Goal: Information Seeking & Learning: Learn about a topic

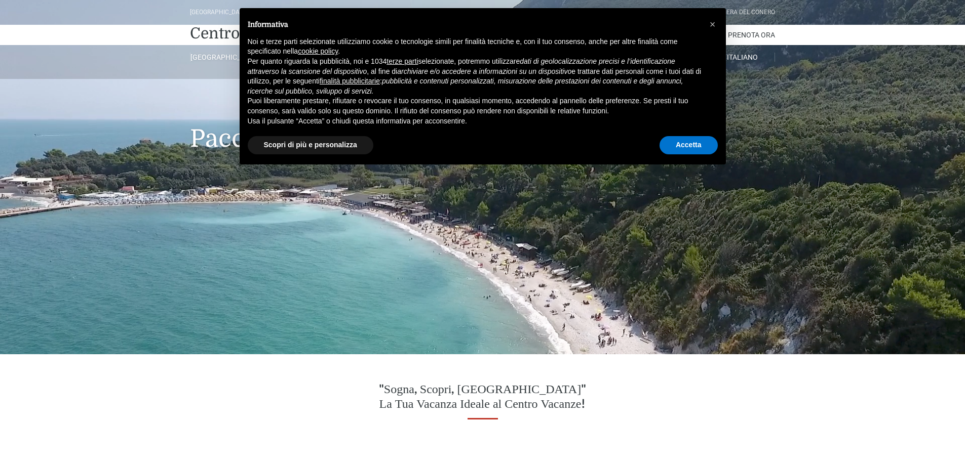
drag, startPoint x: 707, startPoint y: 133, endPoint x: 702, endPoint y: 140, distance: 8.9
click at [702, 138] on div "× Informativa Noi e terze parti selezionate utilizziamo cookie o tecnologie sim…" at bounding box center [483, 86] width 486 height 156
click at [700, 144] on button "Accetta" at bounding box center [688, 145] width 58 height 18
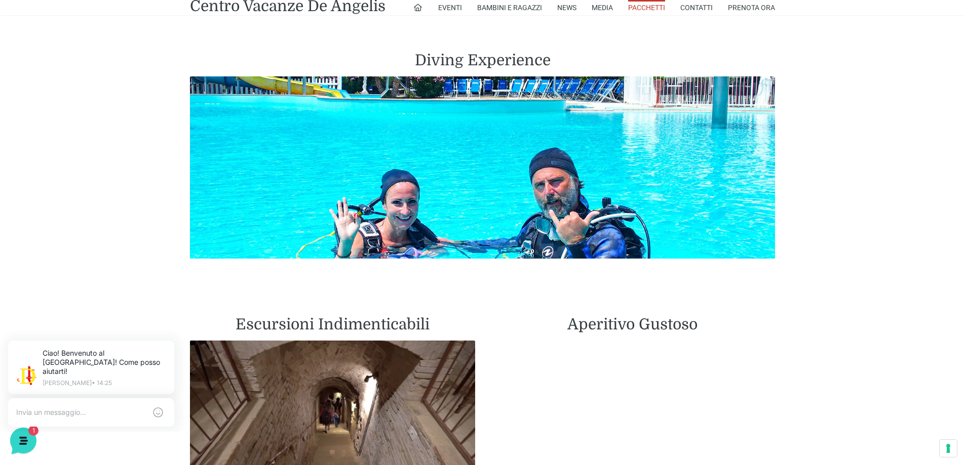
scroll to position [1823, 0]
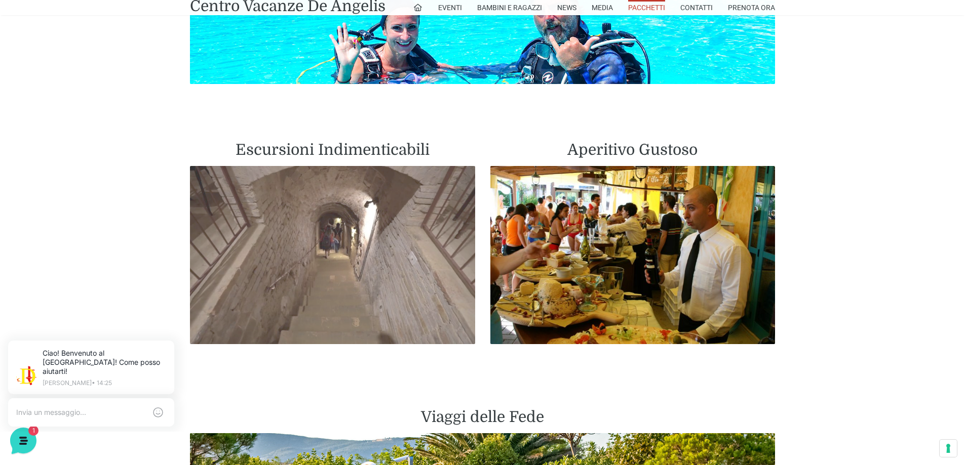
click at [320, 226] on img at bounding box center [332, 255] width 285 height 178
click at [320, 198] on img at bounding box center [332, 255] width 285 height 178
click at [321, 196] on img at bounding box center [332, 255] width 285 height 178
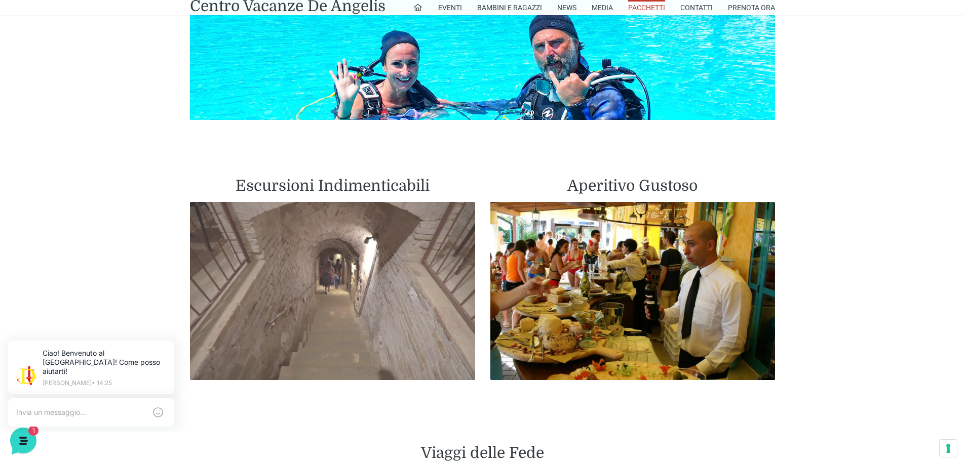
scroll to position [1773, 0]
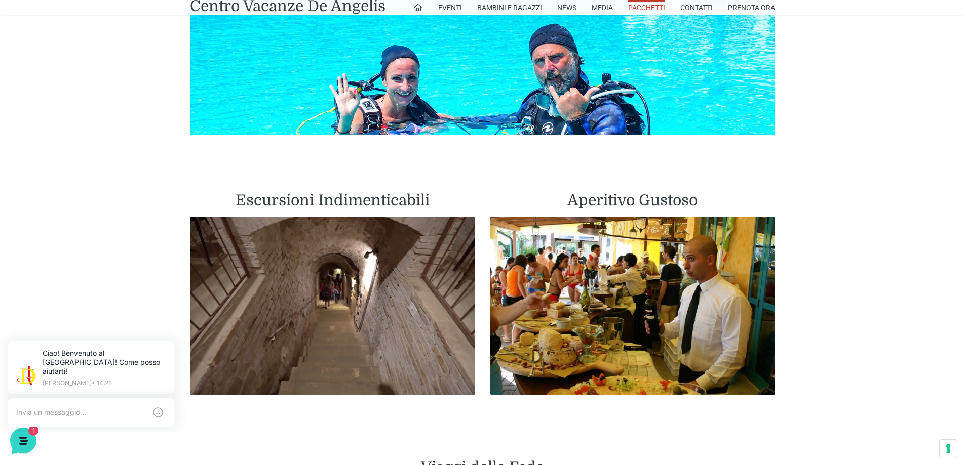
click at [346, 191] on h2 "Escursioni Indimenticabili" at bounding box center [332, 200] width 285 height 18
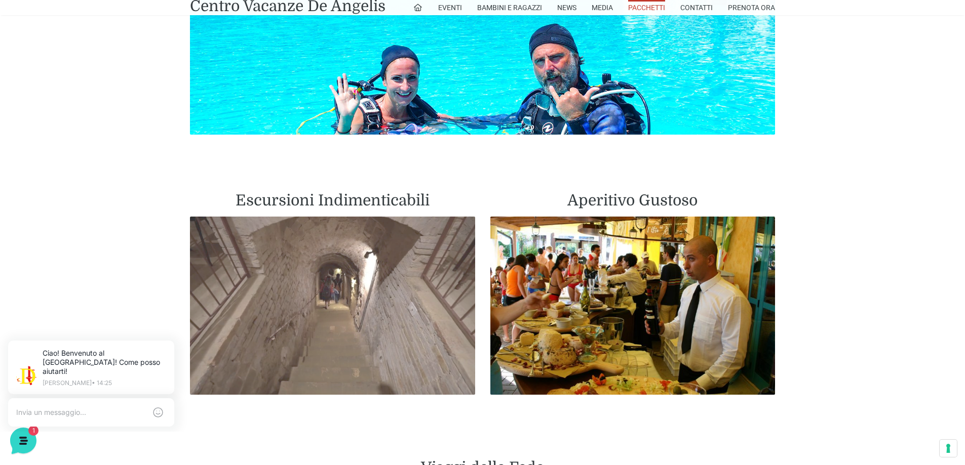
click at [337, 264] on img at bounding box center [332, 306] width 285 height 178
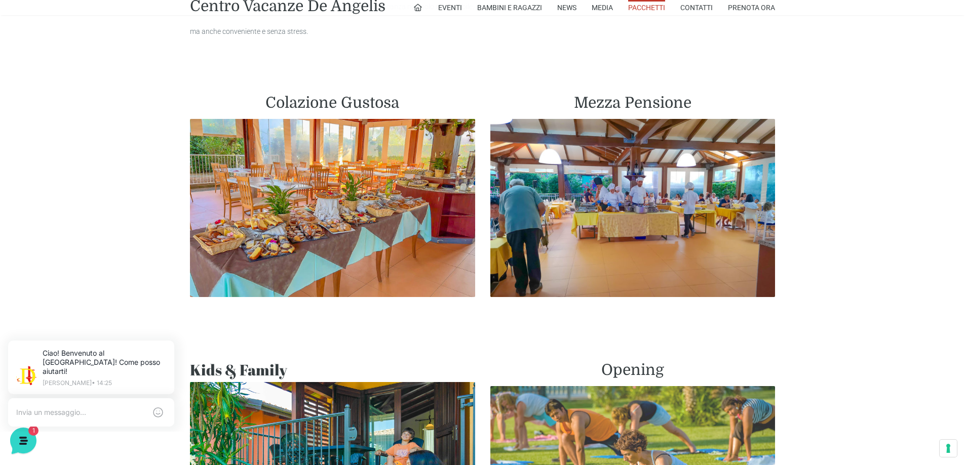
scroll to position [506, 0]
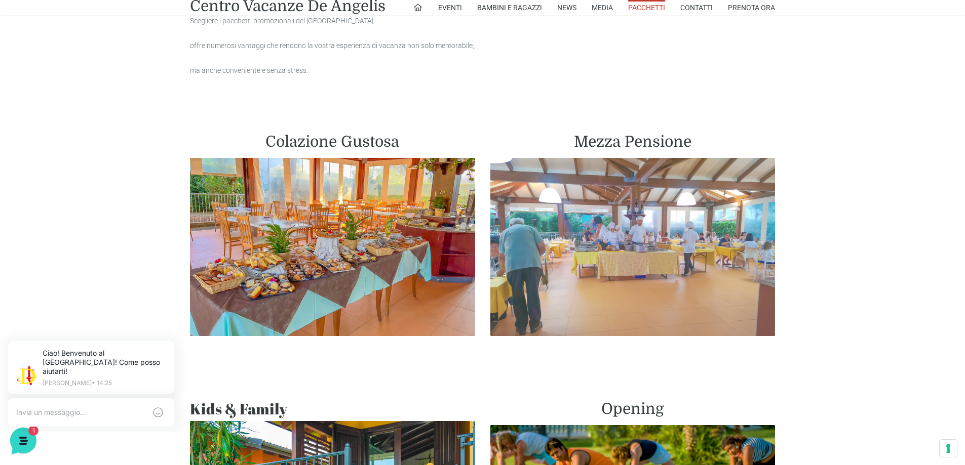
click at [637, 195] on img at bounding box center [632, 247] width 285 height 178
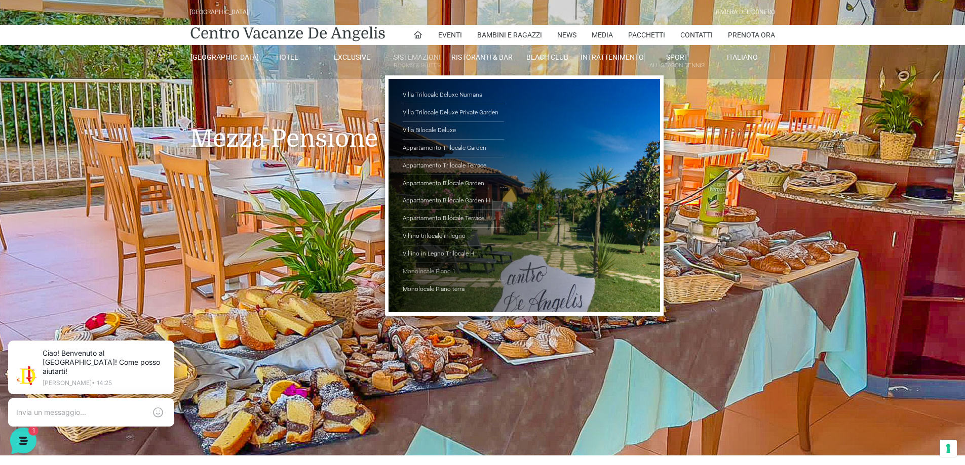
click at [418, 270] on link "Monolocale Piano 1" at bounding box center [453, 272] width 101 height 18
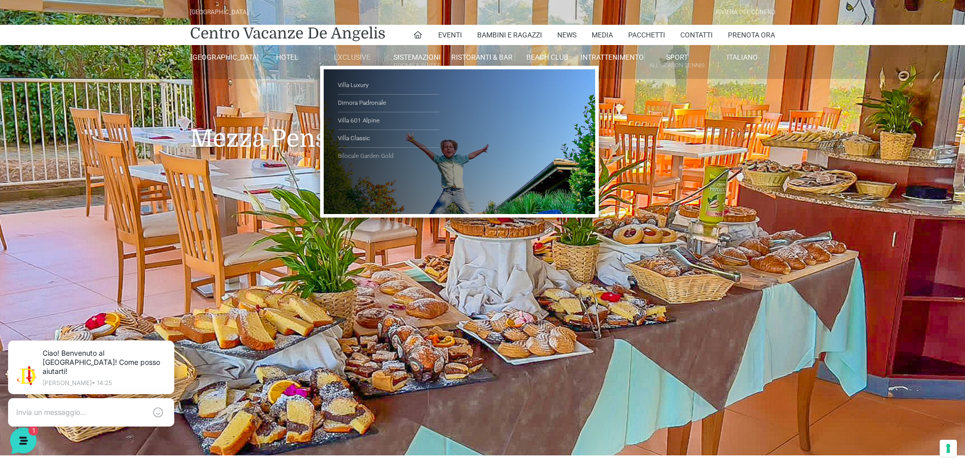
click at [389, 155] on link "Bilocale Garden Gold" at bounding box center [388, 156] width 101 height 17
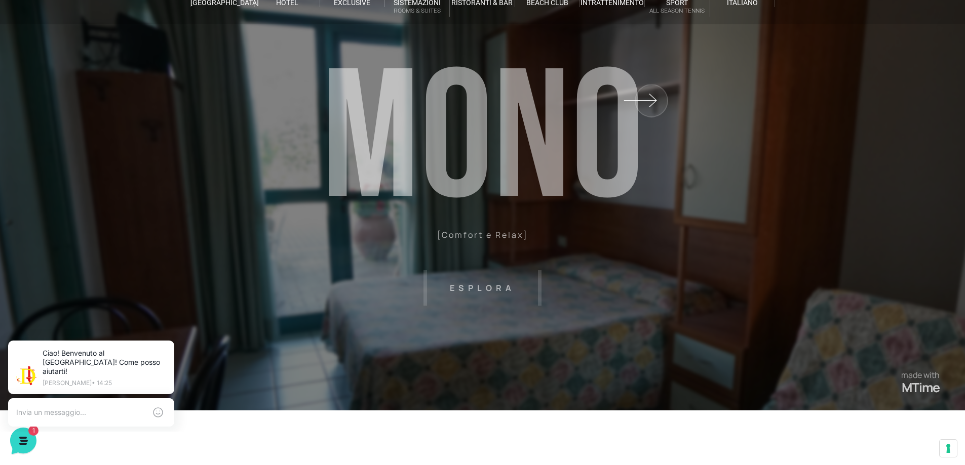
scroll to position [101, 0]
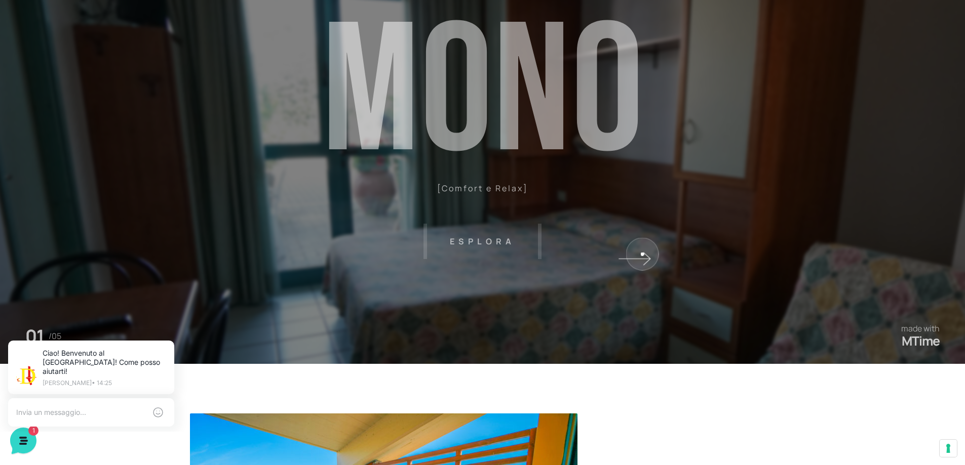
drag, startPoint x: 642, startPoint y: 254, endPoint x: 586, endPoint y: 246, distance: 56.8
click at [634, 253] on sr7-shp at bounding box center [483, 131] width 322 height 465
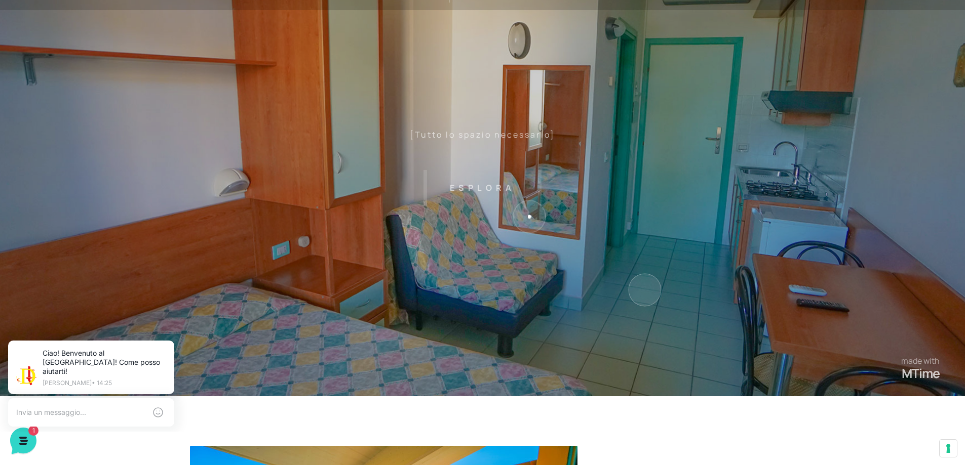
scroll to position [51, 0]
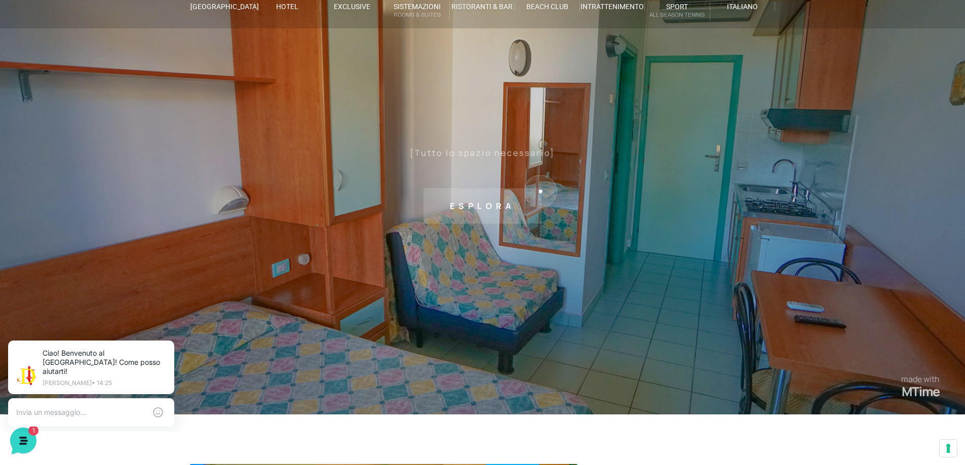
click at [540, 191] on sr7-txt "Esplora" at bounding box center [482, 205] width 118 height 35
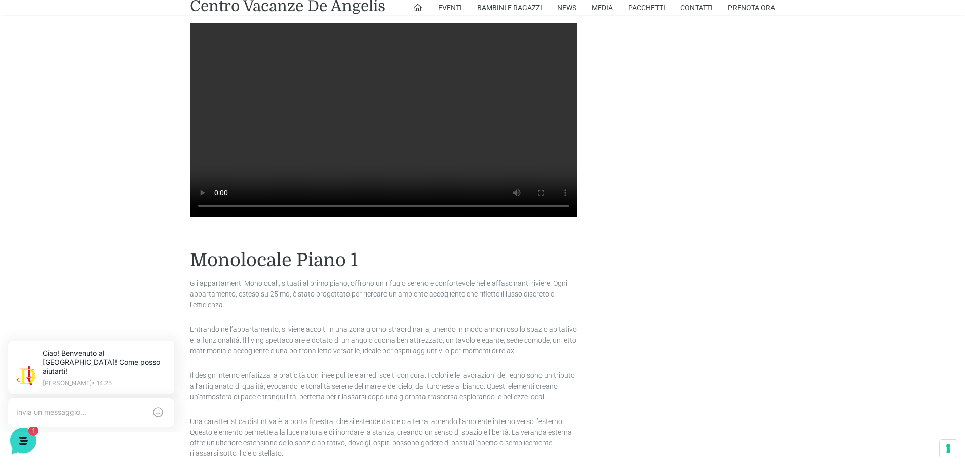
scroll to position [668, 0]
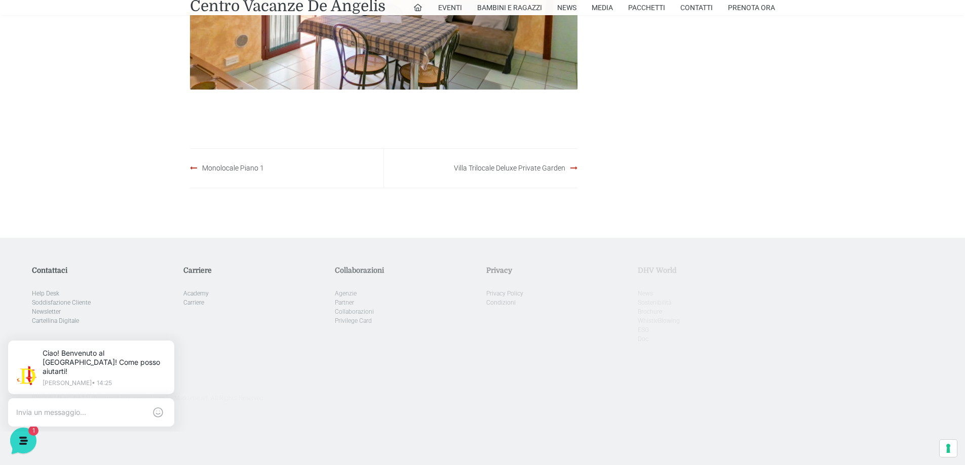
scroll to position [658, 0]
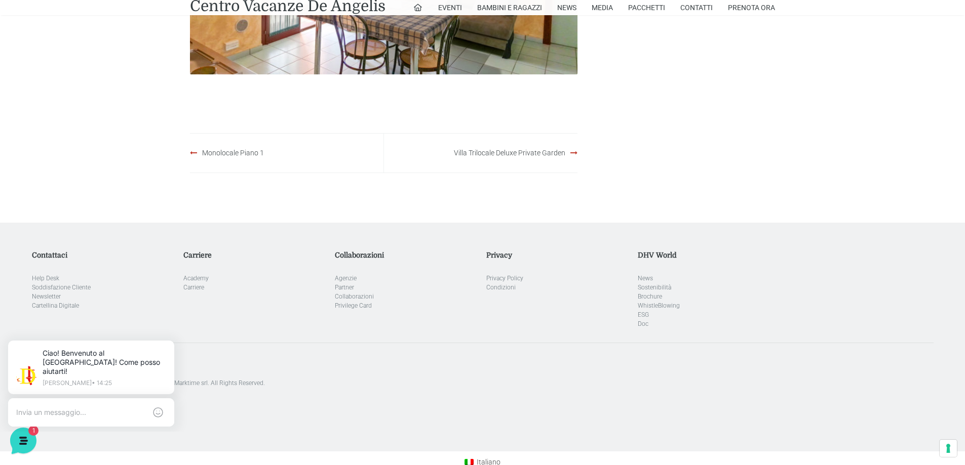
click at [244, 158] on div "Monolocale Piano 1" at bounding box center [287, 153] width 194 height 39
click at [240, 153] on link "Monolocale Piano 1" at bounding box center [233, 153] width 62 height 8
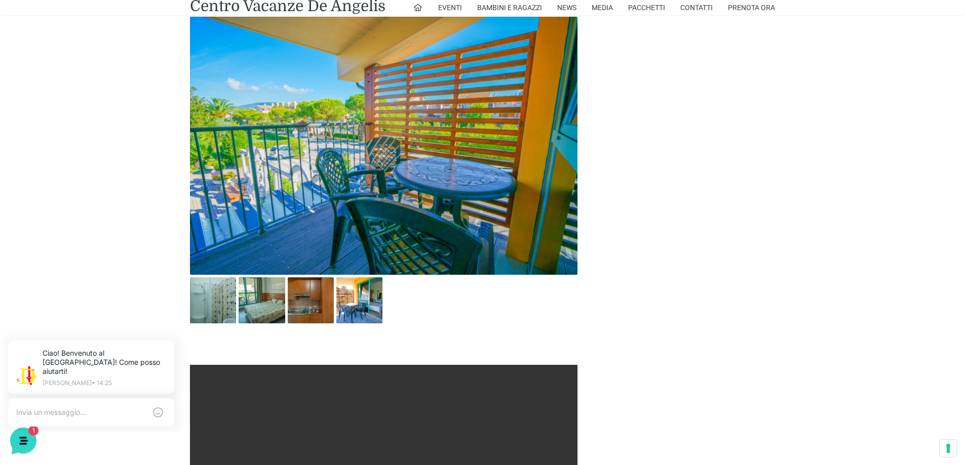
scroll to position [304, 0]
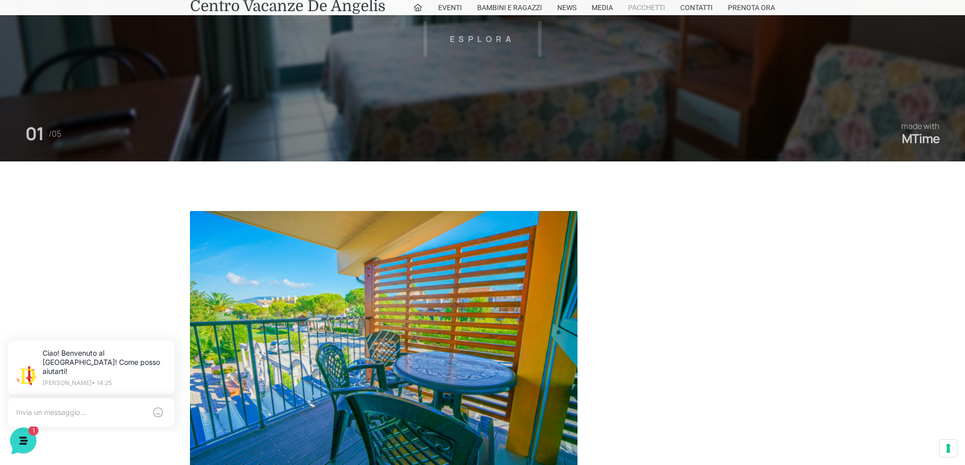
click at [642, 6] on link "Pacchetti" at bounding box center [646, 7] width 37 height 15
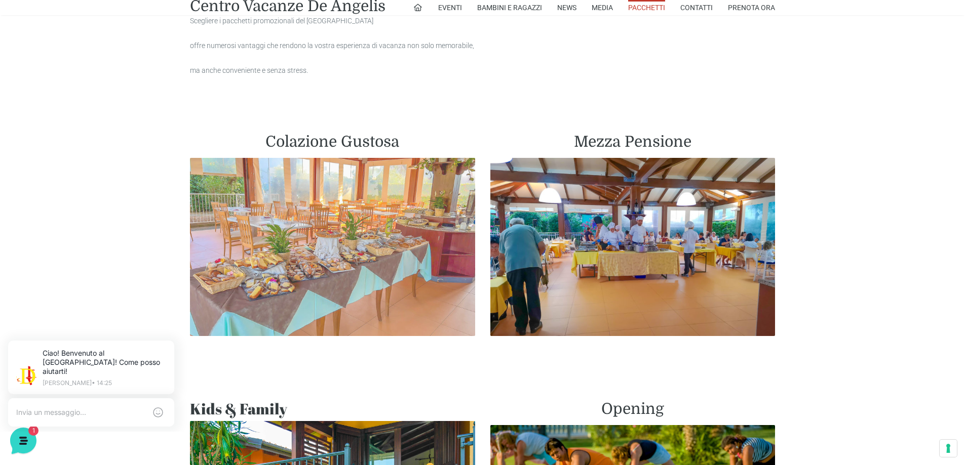
scroll to position [658, 0]
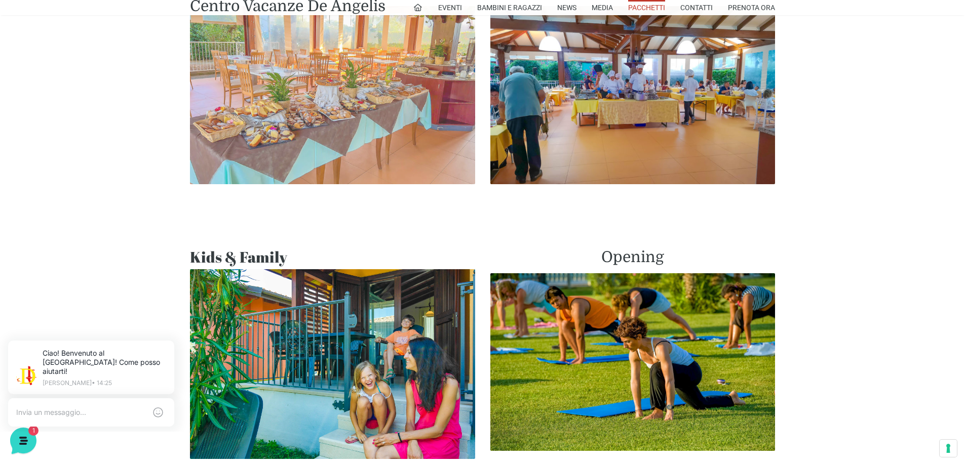
click at [275, 121] on img at bounding box center [332, 95] width 285 height 178
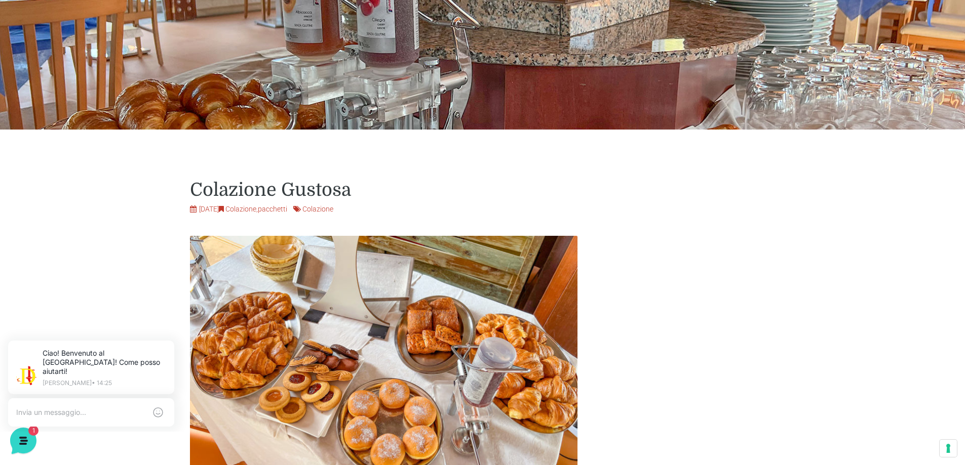
scroll to position [141, 0]
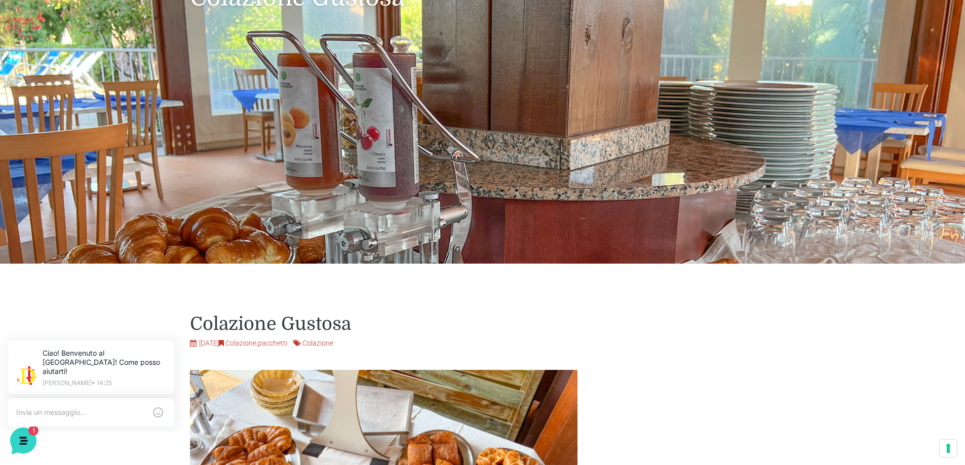
click at [256, 342] on link "Colazione" at bounding box center [240, 343] width 31 height 8
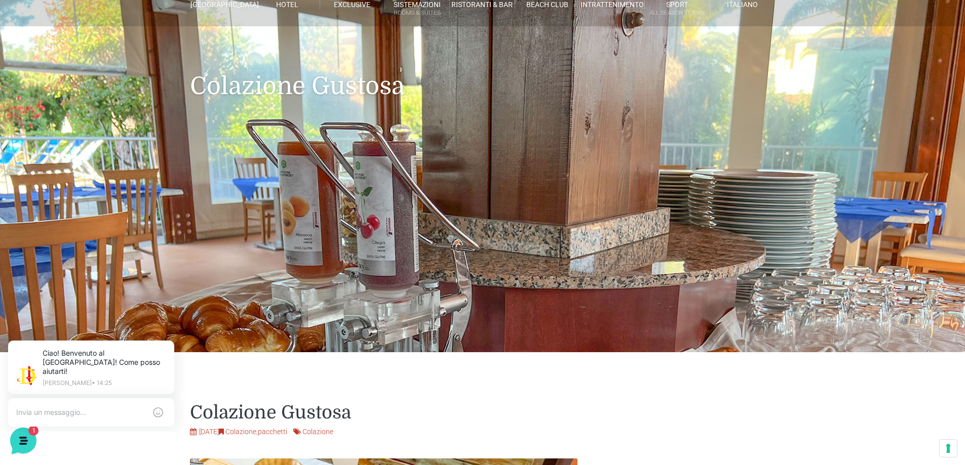
scroll to position [0, 0]
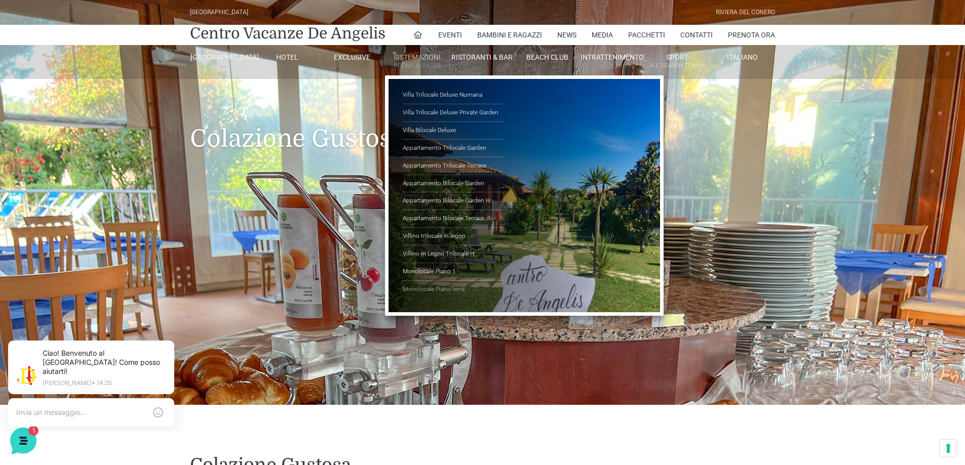
click at [439, 290] on link "Monolocale Piano terra" at bounding box center [453, 289] width 101 height 17
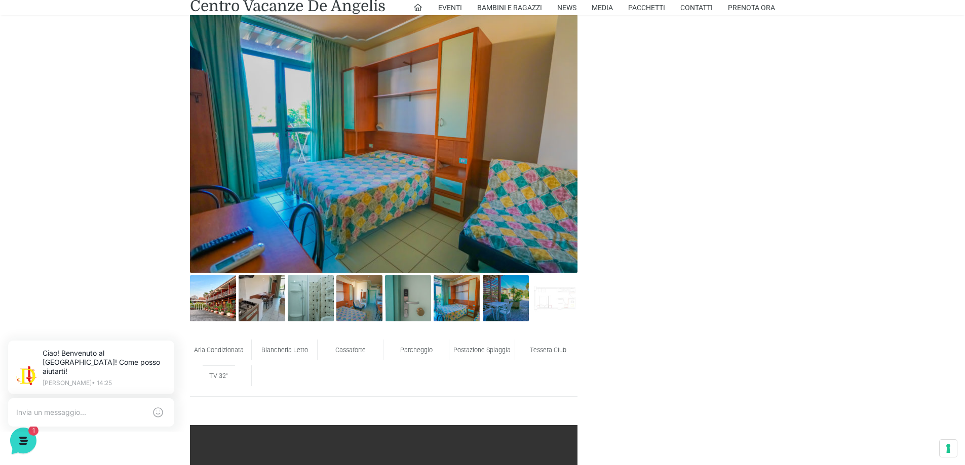
scroll to position [506, 0]
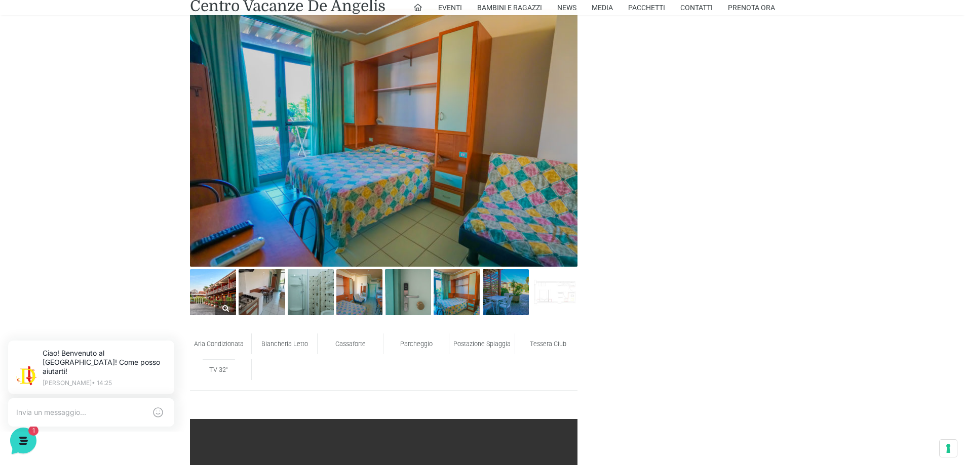
click at [200, 293] on img at bounding box center [213, 292] width 46 height 46
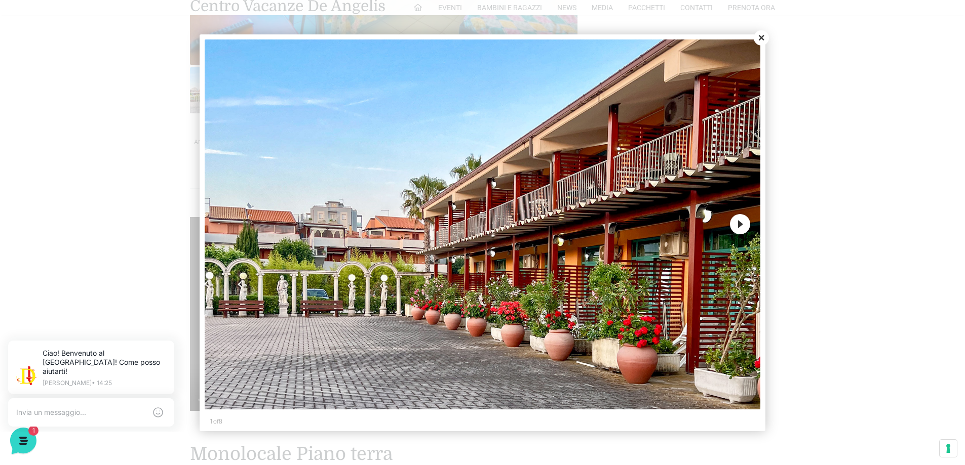
scroll to position [709, 0]
click at [737, 227] on button "Next" at bounding box center [740, 224] width 20 height 20
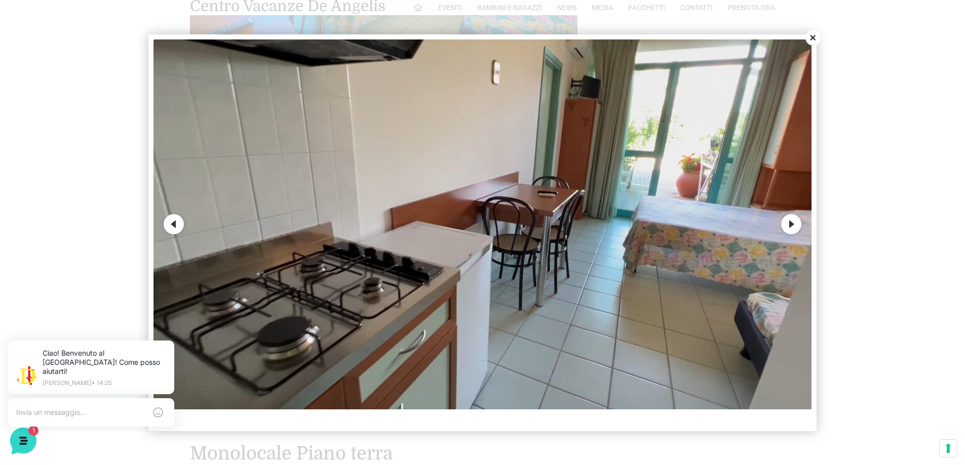
click at [791, 225] on button "Next" at bounding box center [791, 224] width 20 height 20
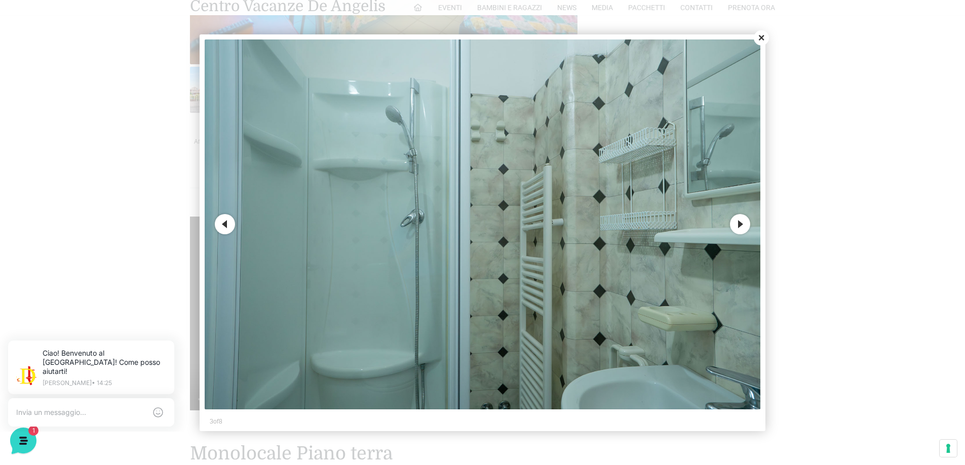
click at [791, 225] on div at bounding box center [482, 232] width 965 height 465
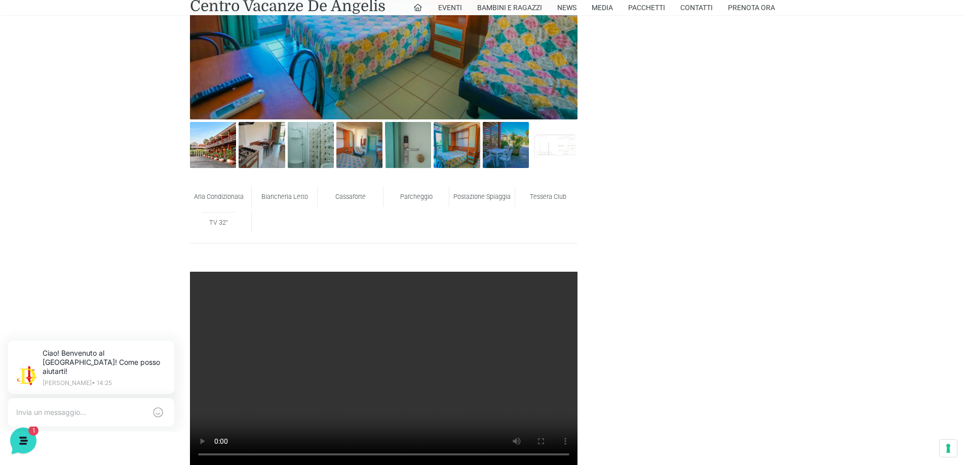
scroll to position [506, 0]
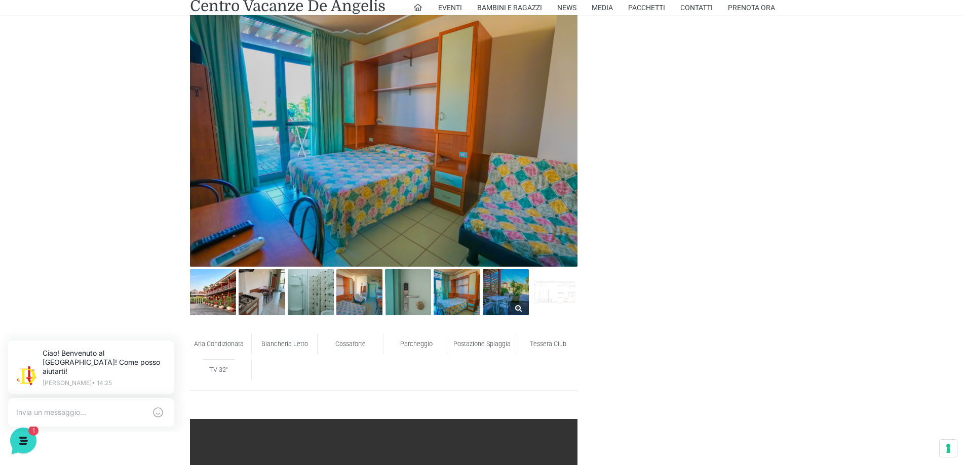
click at [493, 313] on img at bounding box center [506, 292] width 46 height 46
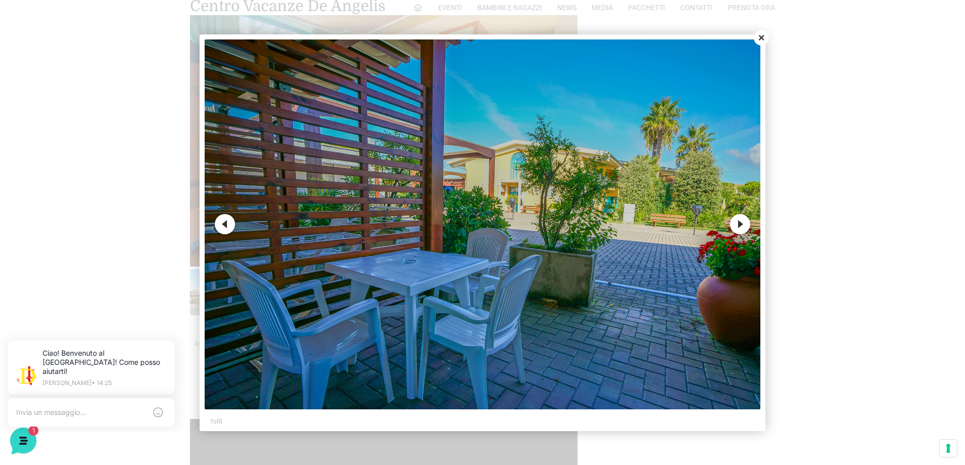
click at [224, 217] on button "Previous" at bounding box center [225, 224] width 20 height 20
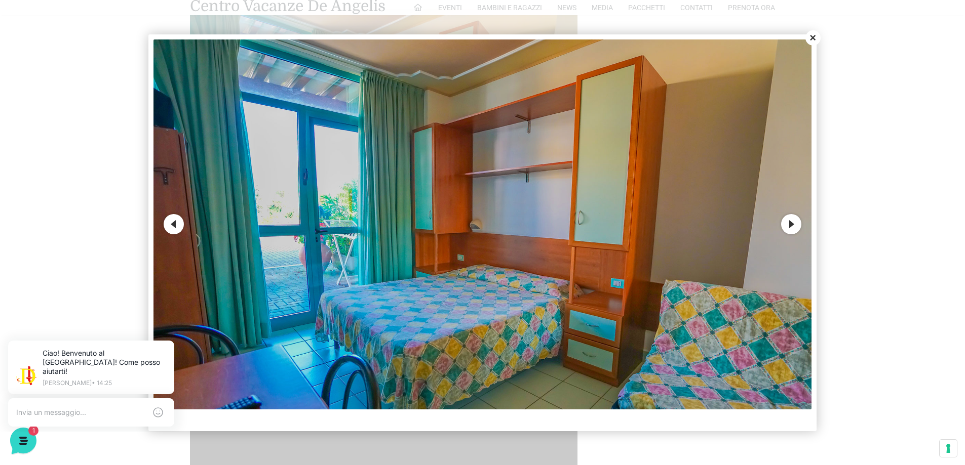
click at [183, 224] on button "Previous" at bounding box center [174, 224] width 20 height 20
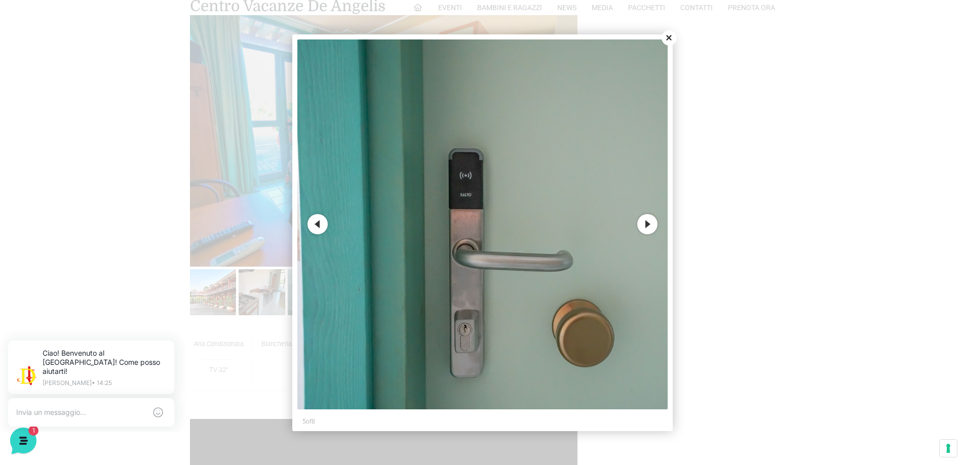
click at [315, 225] on button "Previous" at bounding box center [317, 224] width 20 height 20
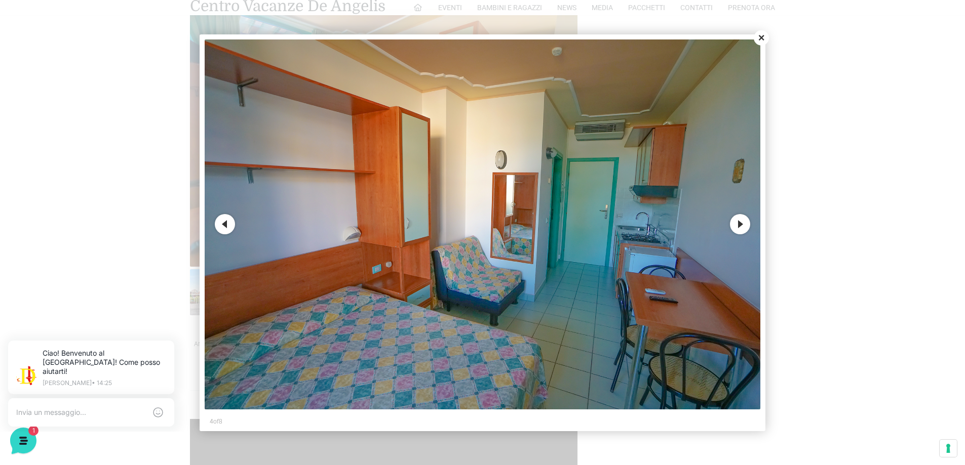
click at [232, 228] on button "Previous" at bounding box center [225, 224] width 20 height 20
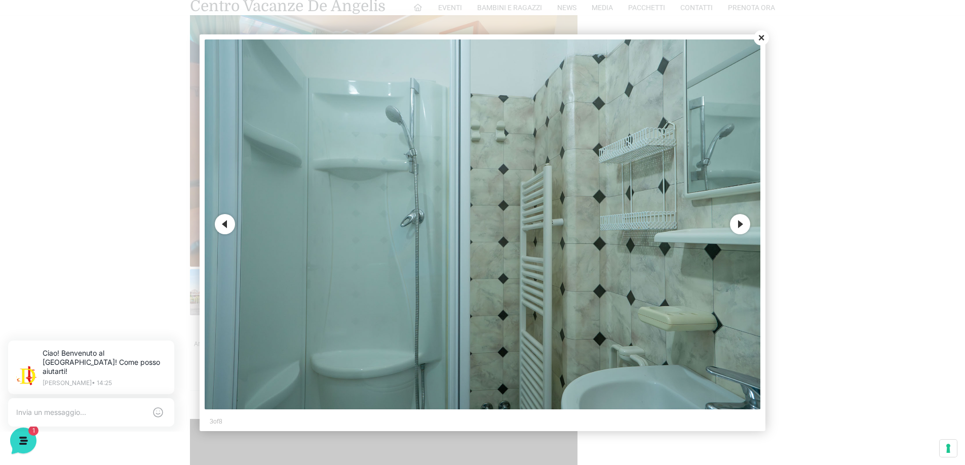
click at [232, 228] on button "Previous" at bounding box center [225, 224] width 20 height 20
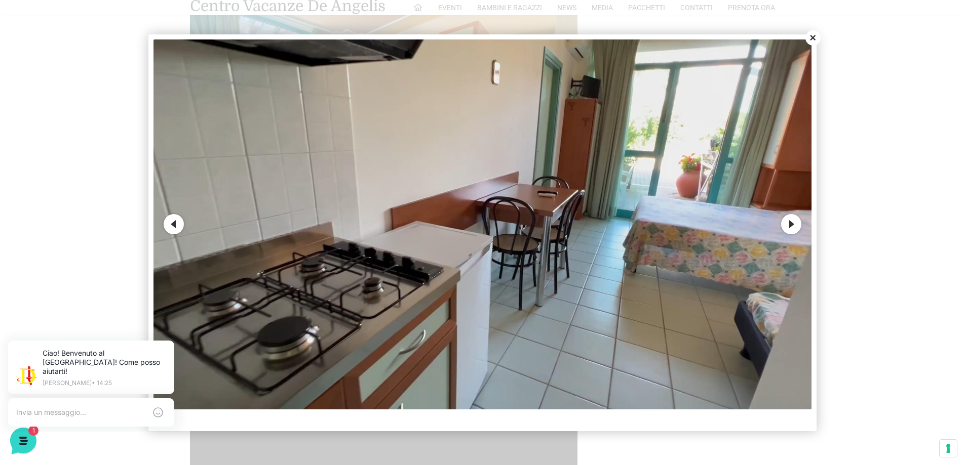
click at [814, 41] on button "Close" at bounding box center [812, 37] width 15 height 15
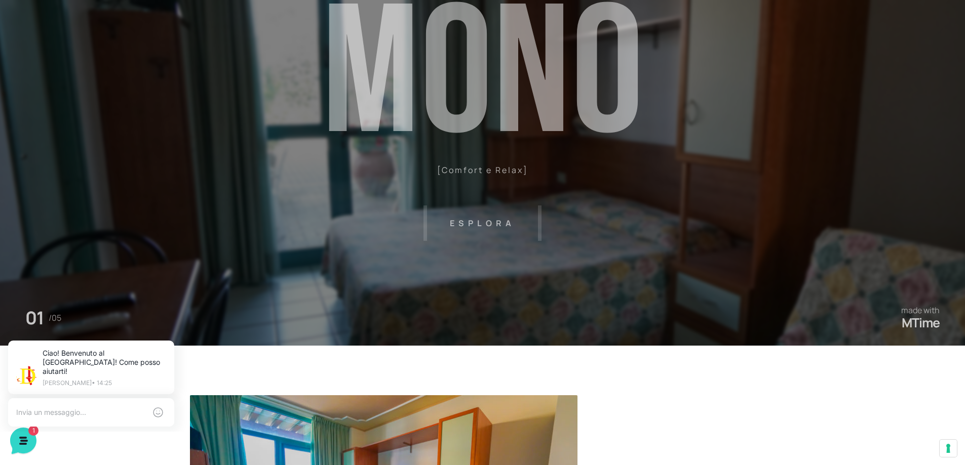
scroll to position [0, 0]
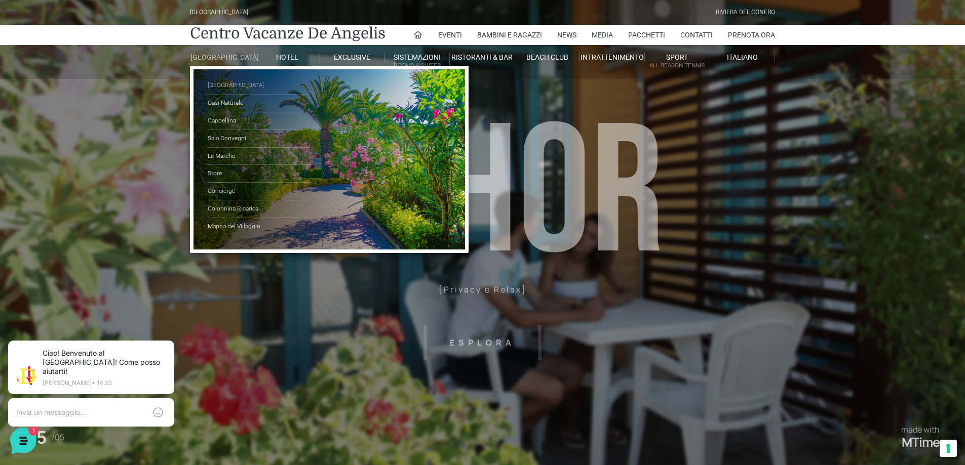
click at [220, 89] on link "[GEOGRAPHIC_DATA]" at bounding box center [258, 86] width 101 height 18
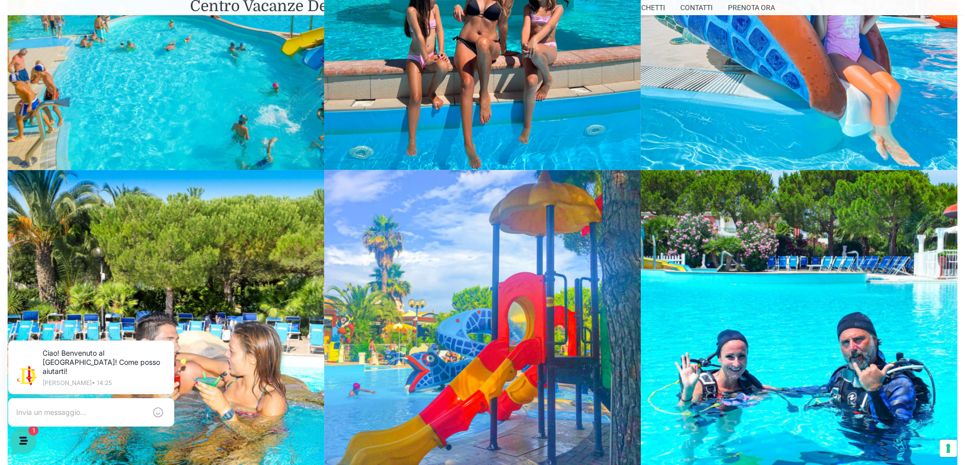
scroll to position [1317, 0]
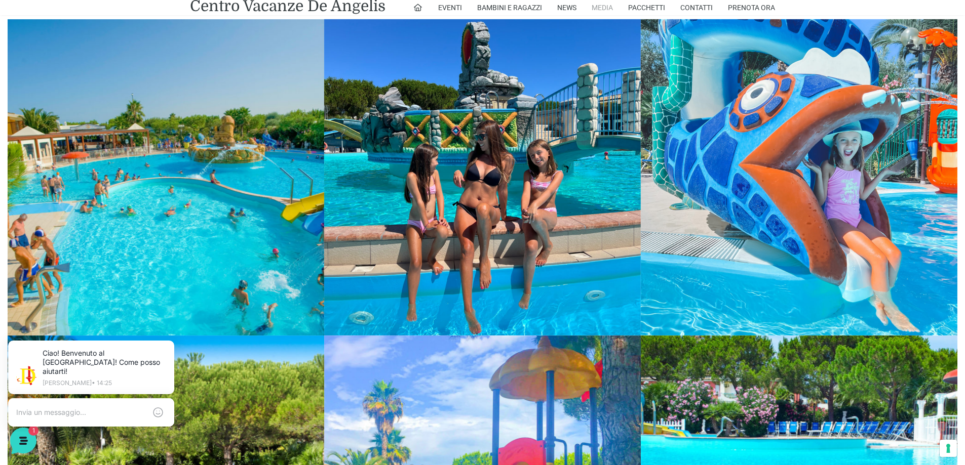
click at [602, 9] on link "Media" at bounding box center [602, 7] width 21 height 15
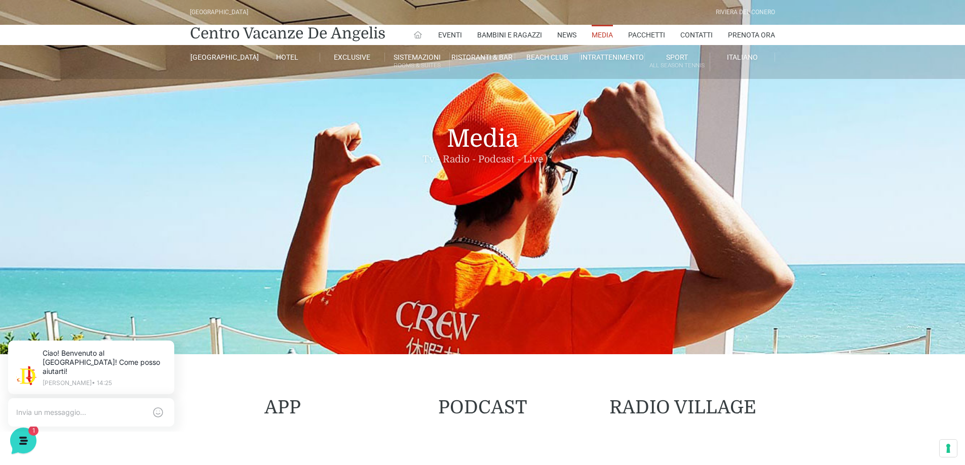
click at [413, 37] on icon at bounding box center [417, 34] width 9 height 9
